Goal: Find specific page/section: Find specific page/section

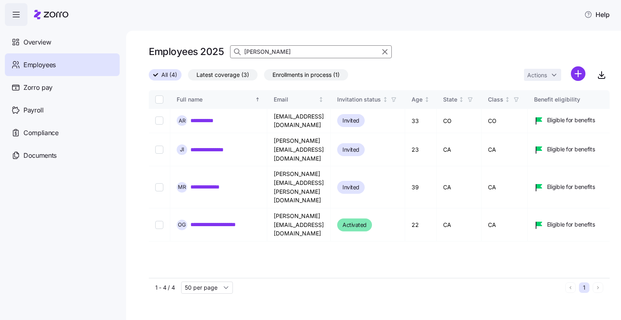
click at [269, 51] on input "[PERSON_NAME]" at bounding box center [311, 51] width 162 height 13
type input "r"
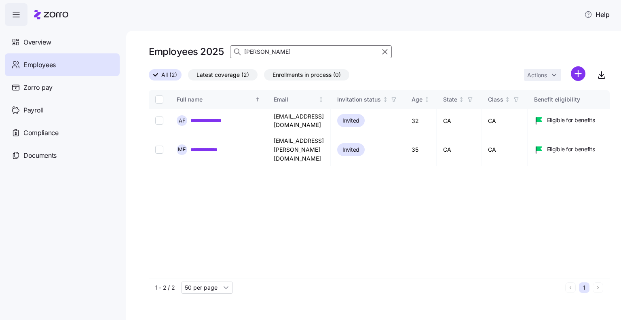
type input "[PERSON_NAME]"
